Goal: Transaction & Acquisition: Purchase product/service

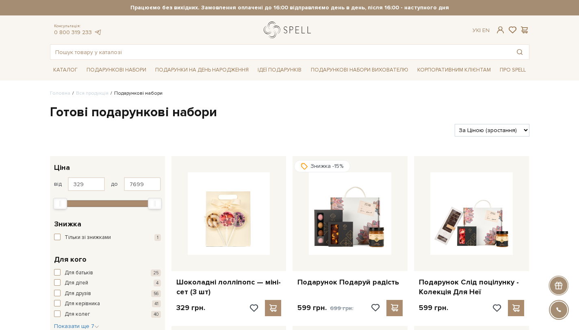
click at [309, 27] on link "logo" at bounding box center [289, 30] width 51 height 17
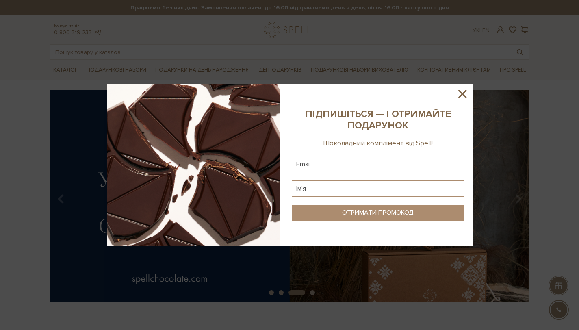
click at [462, 94] on icon at bounding box center [463, 94] width 8 height 8
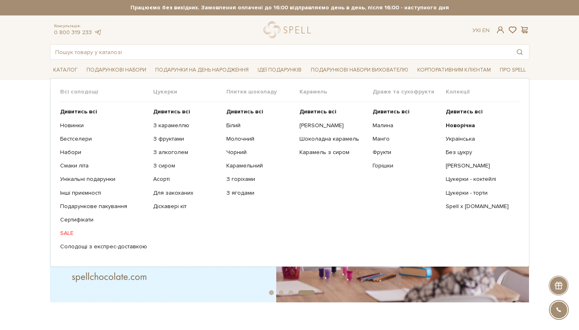
click at [259, 92] on span "Плитки шоколаду" at bounding box center [262, 91] width 73 height 7
click at [229, 90] on span "Плитки шоколаду" at bounding box center [262, 91] width 73 height 7
click at [236, 113] on b "Дивитись всі" at bounding box center [244, 111] width 37 height 7
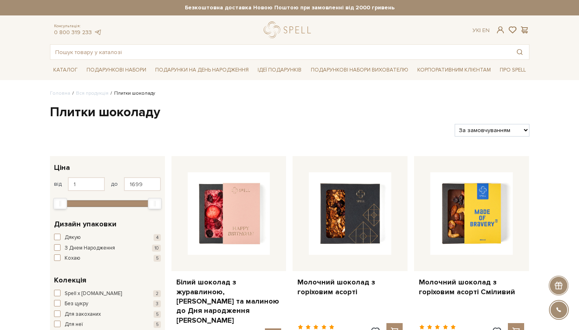
click at [346, 122] on div "Фільтри За замовчуванням За Ціною (зростання) За Ціною (зменшення) Новинки За п…" at bounding box center [290, 126] width 486 height 19
